Goal: Find specific page/section: Find specific page/section

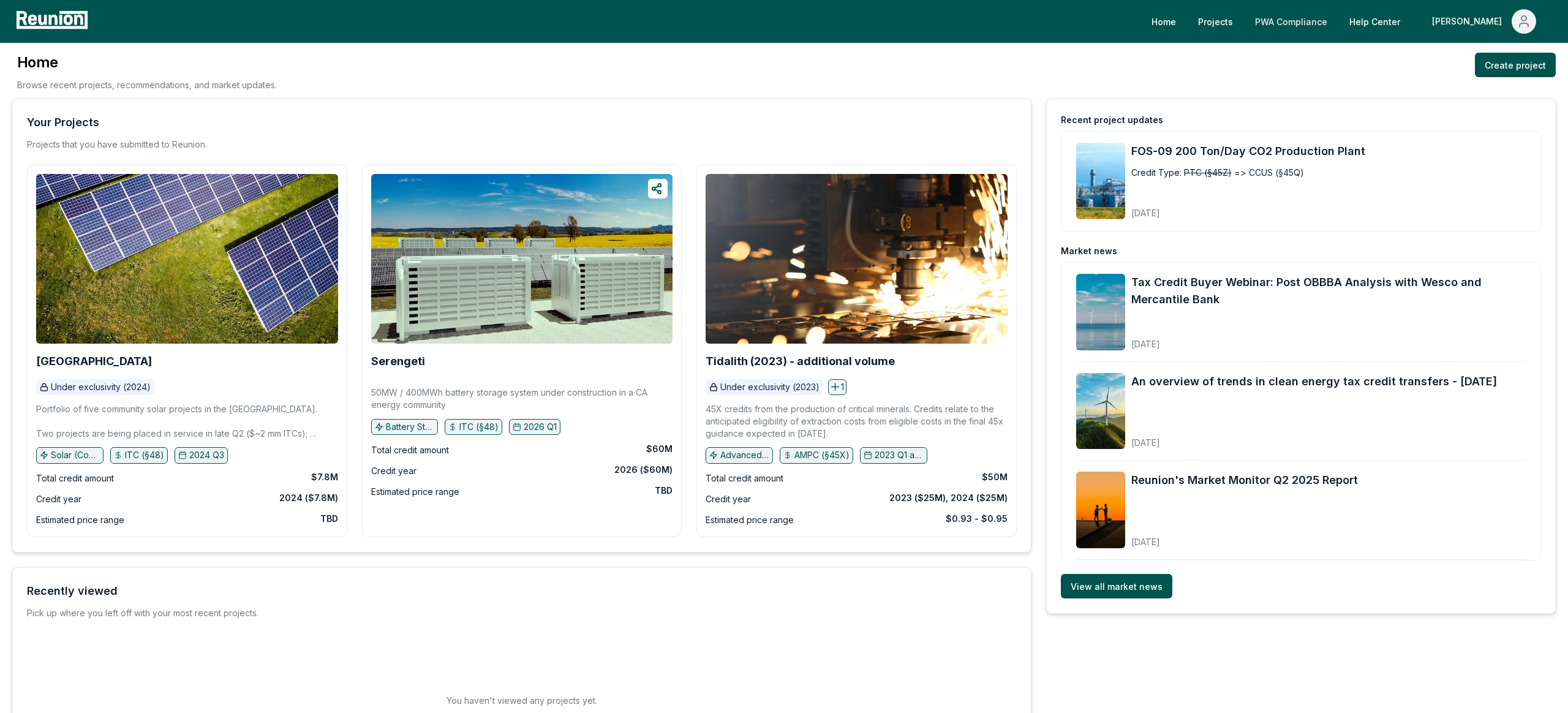
click at [1337, 23] on link "PWA Compliance" at bounding box center [1291, 21] width 92 height 25
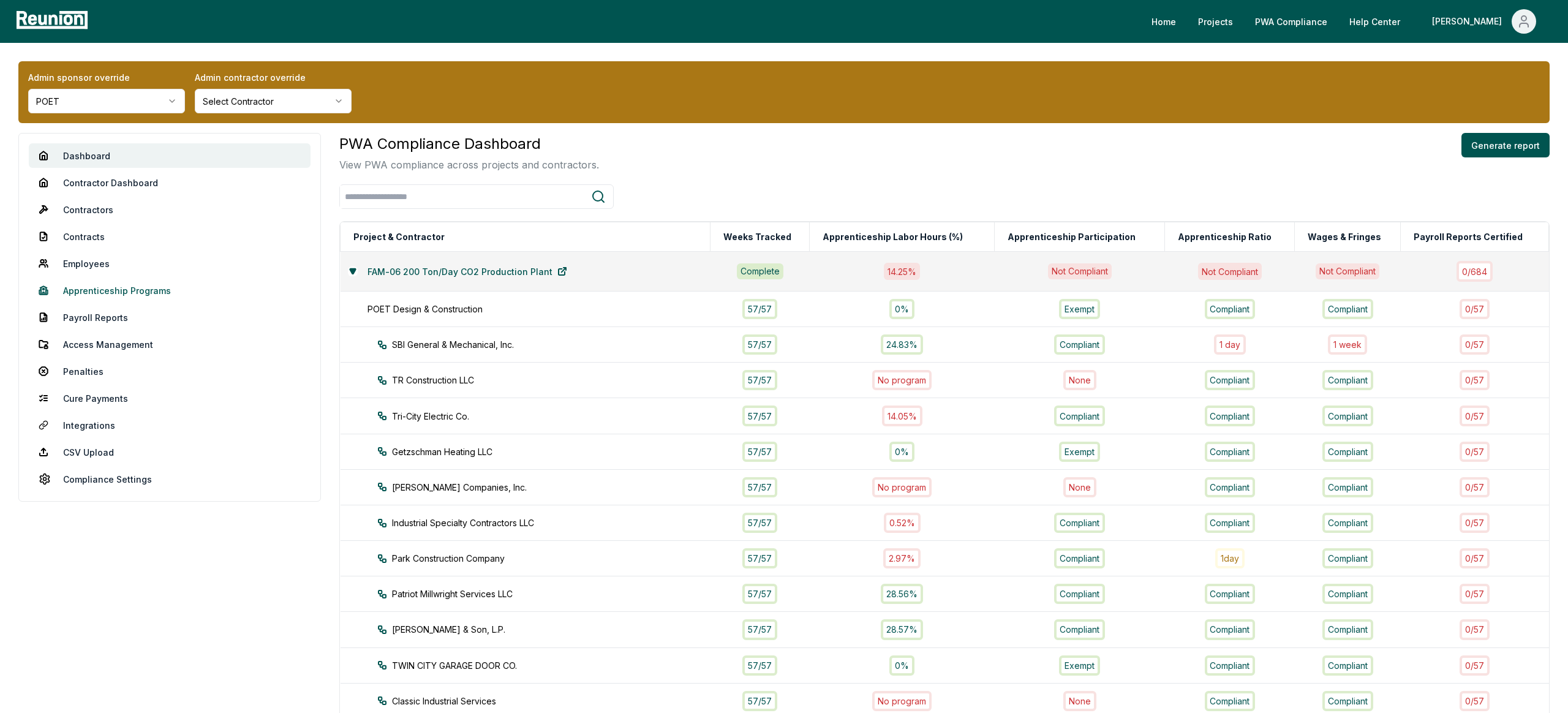
click at [112, 289] on link "Apprenticeship Programs" at bounding box center [169, 290] width 281 height 25
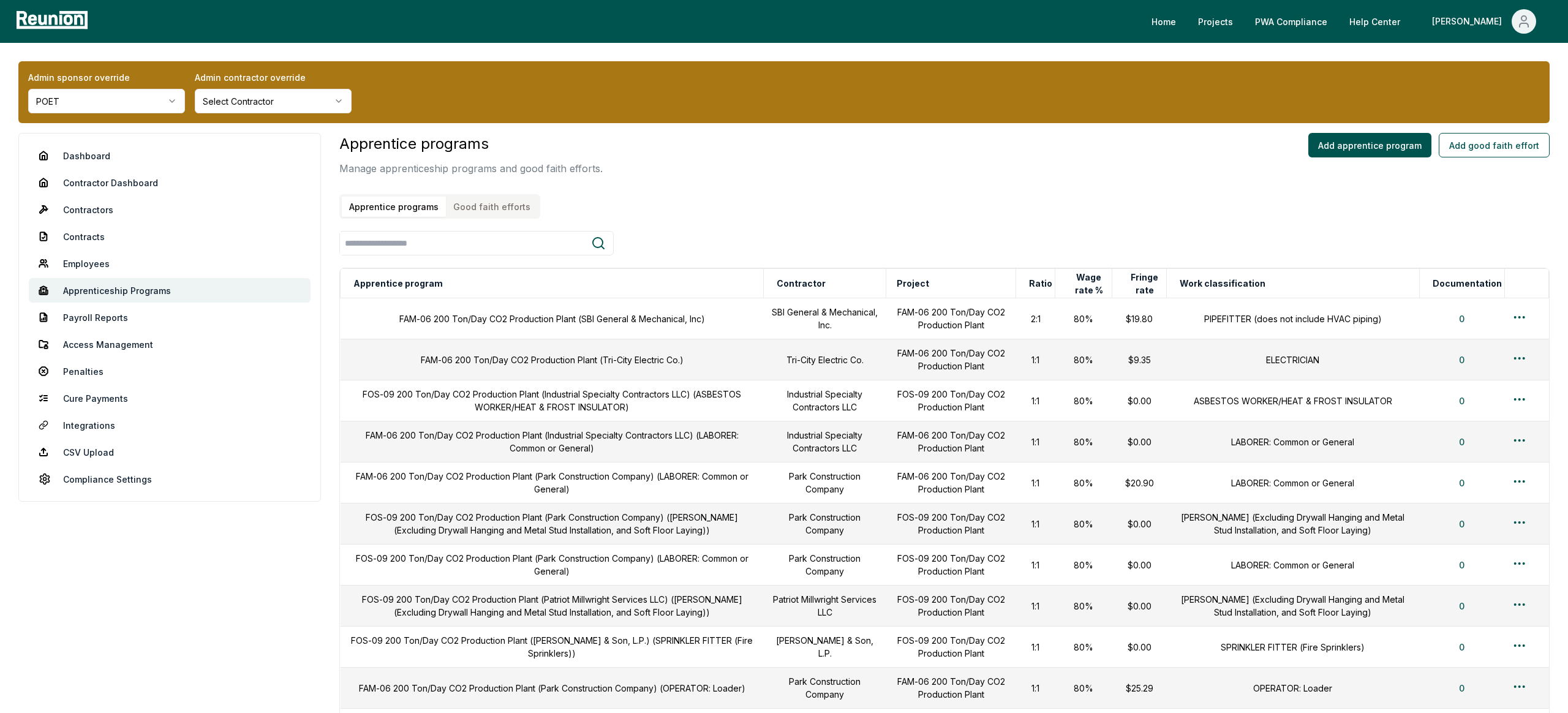
click at [123, 95] on html "Please visit us on your desktop We're working on making our marketplace mobile-…" at bounding box center [784, 536] width 1568 height 1071
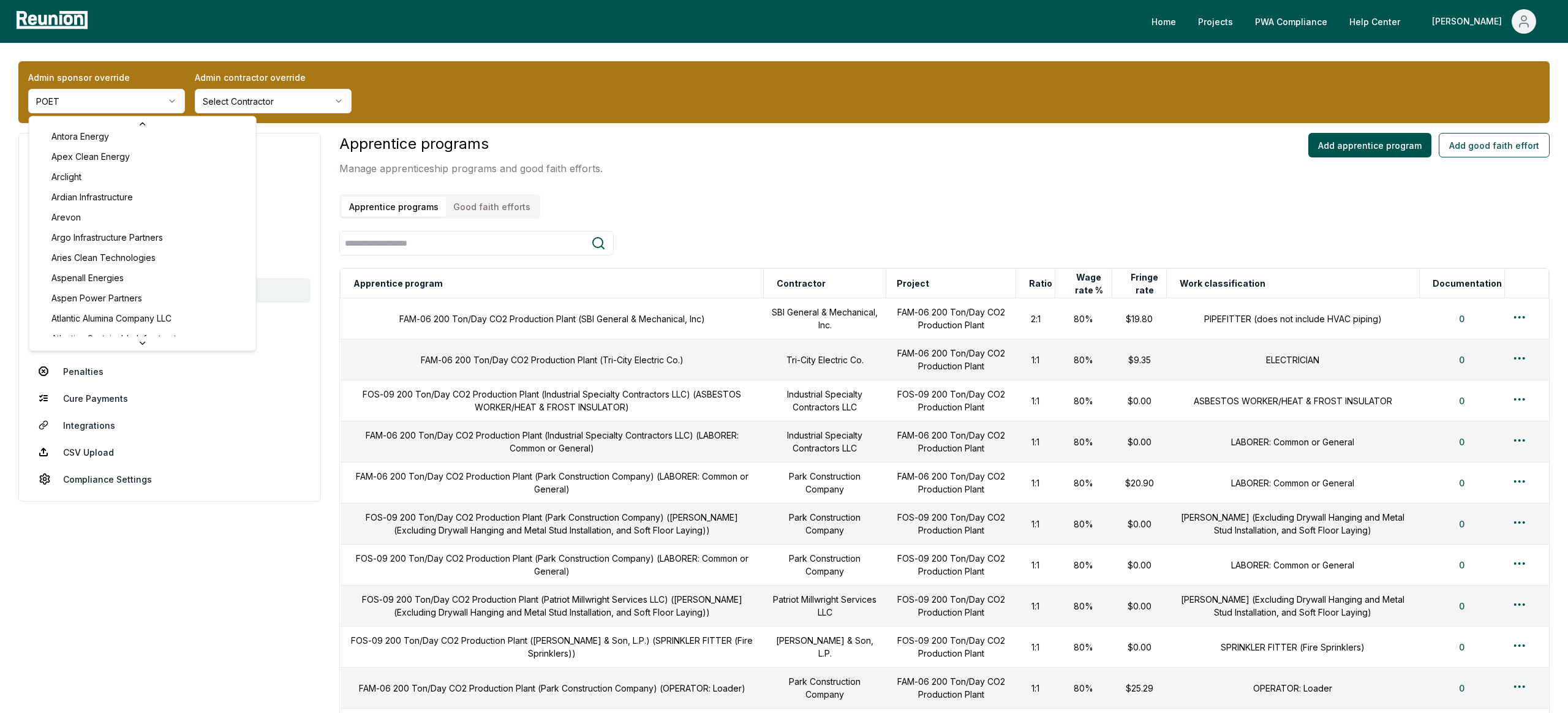
scroll to position [369, 0]
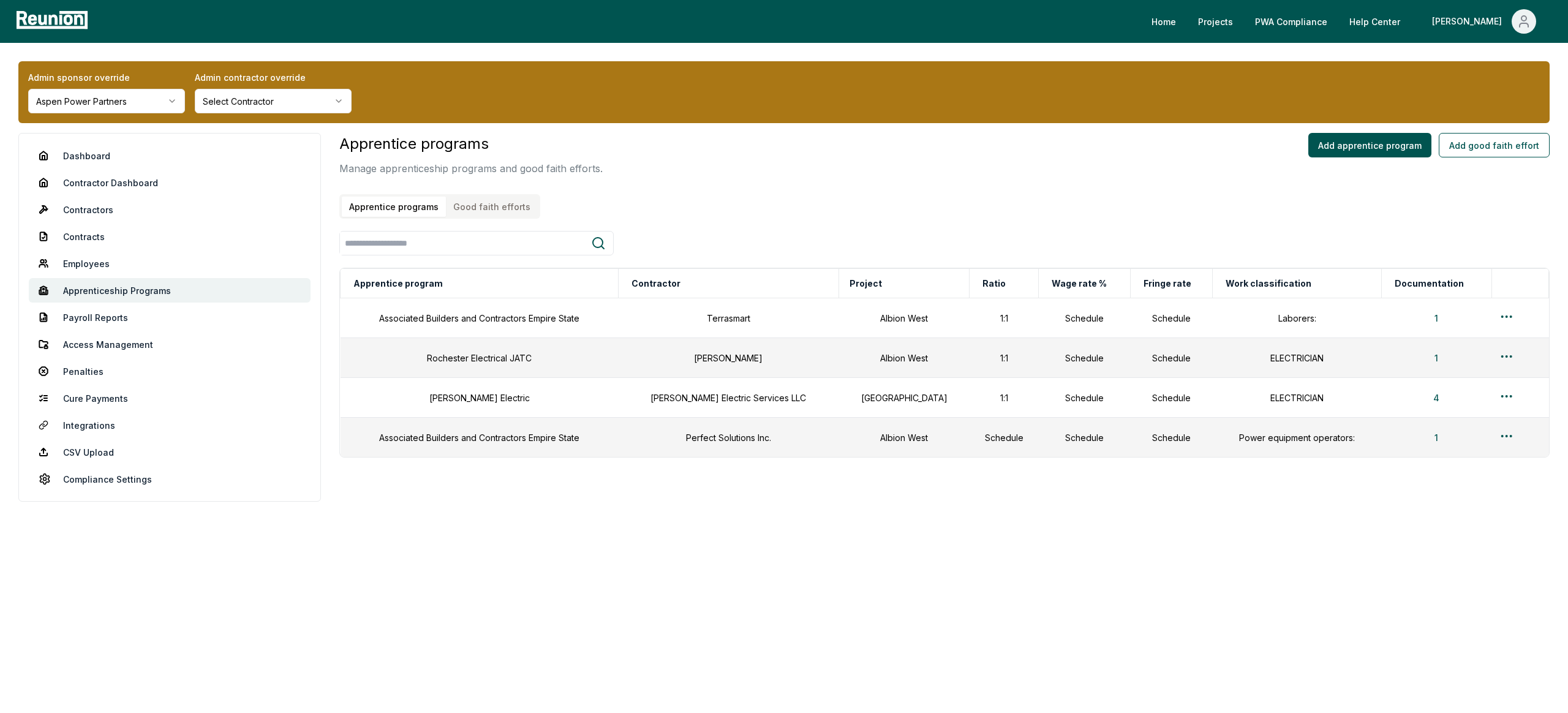
click at [496, 200] on button "Good faith efforts" at bounding box center [492, 206] width 92 height 20
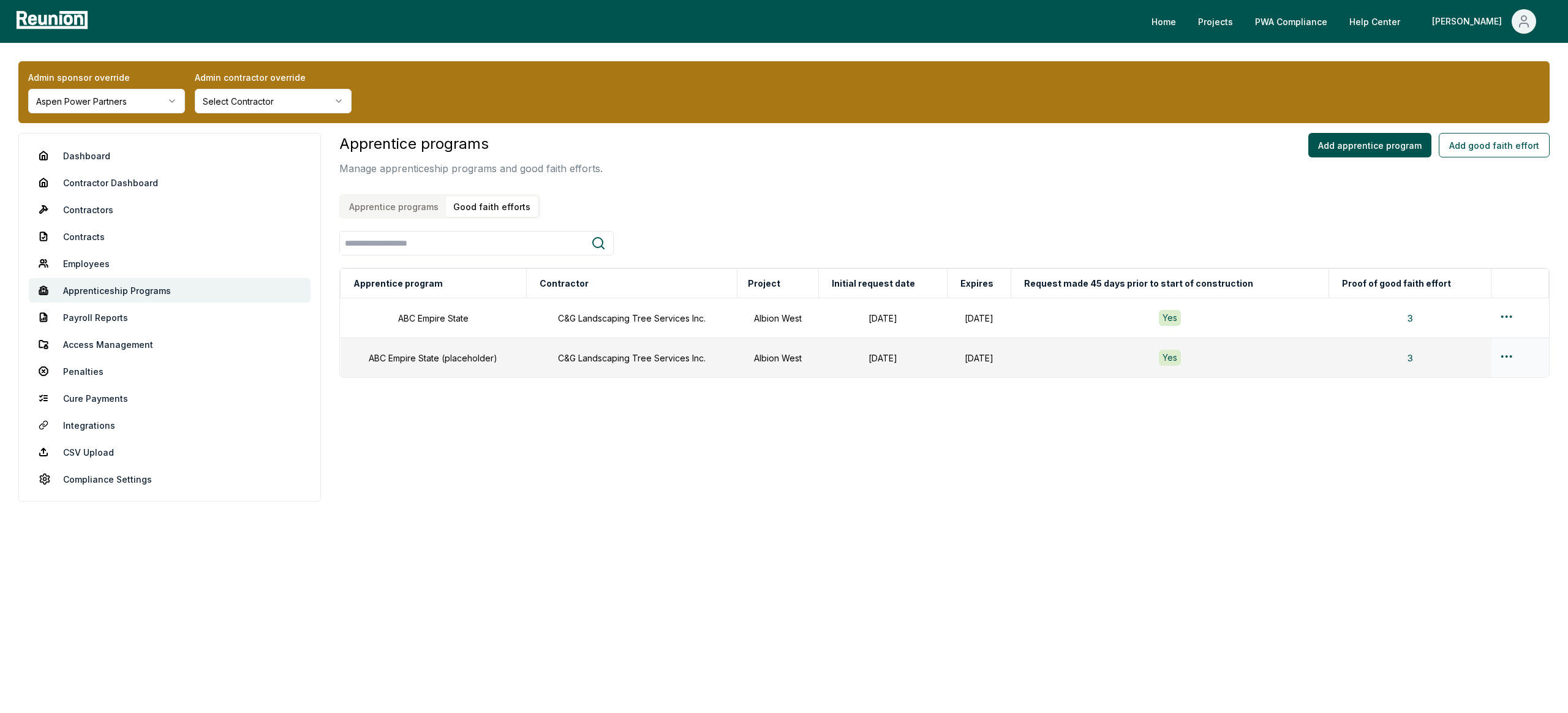
click at [1514, 350] on html "Please visit us on your desktop We're working on making our marketplace mobile-…" at bounding box center [784, 356] width 1568 height 713
click at [1457, 402] on div "Edit" at bounding box center [1500, 404] width 117 height 20
